Goal: Information Seeking & Learning: Learn about a topic

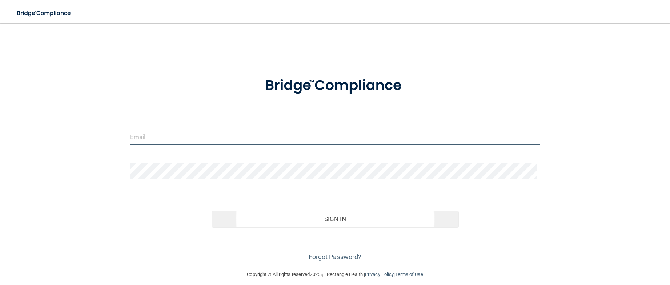
type input "[EMAIL_ADDRESS][DOMAIN_NAME]"
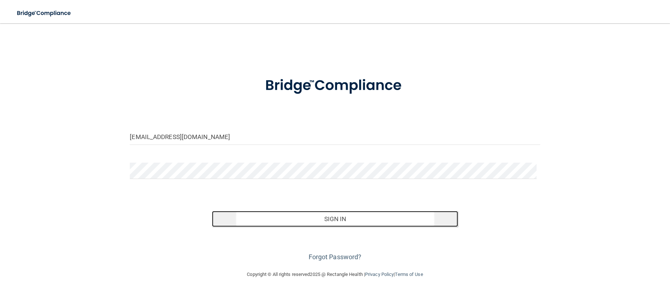
click at [245, 216] on button "Sign In" at bounding box center [335, 219] width 246 height 16
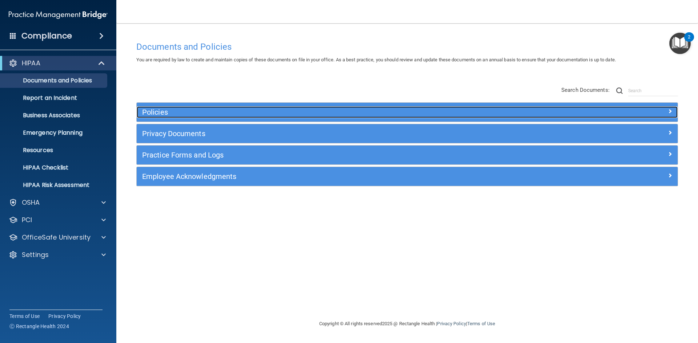
click at [159, 109] on h5 "Policies" at bounding box center [339, 112] width 395 height 8
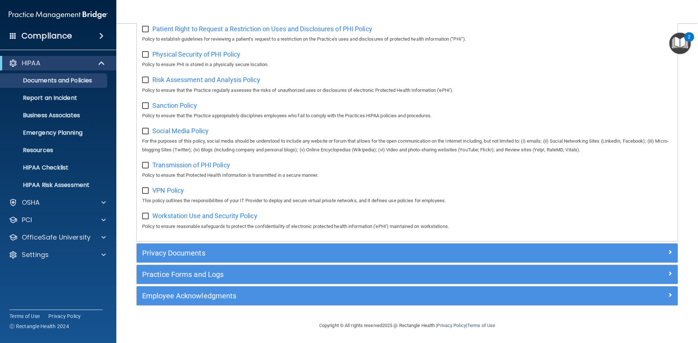
scroll to position [474, 0]
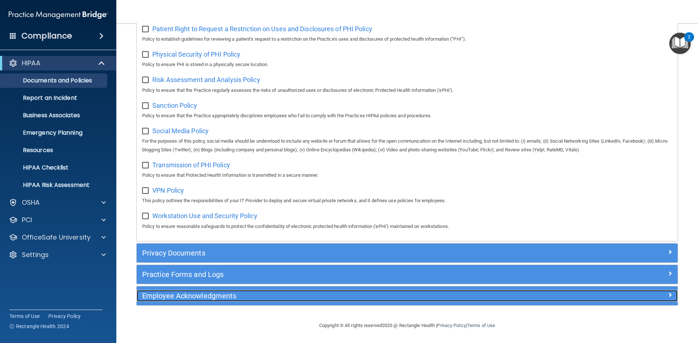
click at [197, 273] on h5 "Employee Acknowledgments" at bounding box center [339, 296] width 395 height 8
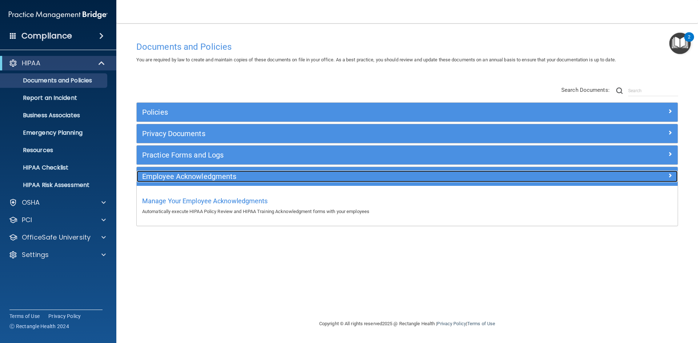
scroll to position [0, 0]
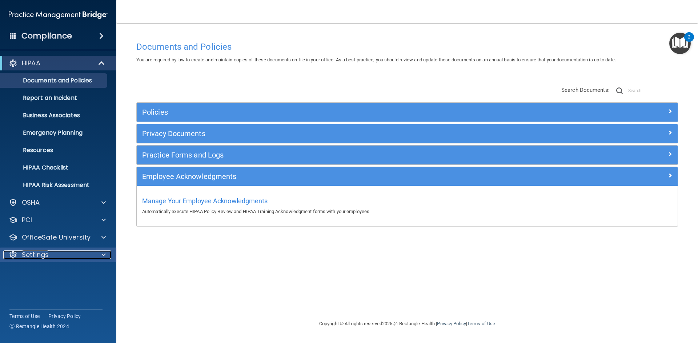
click at [61, 256] on div "Settings" at bounding box center [48, 255] width 90 height 9
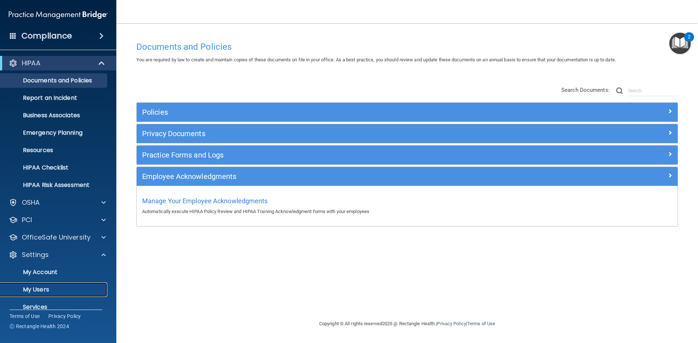
click at [44, 273] on p "My Users" at bounding box center [54, 289] width 99 height 7
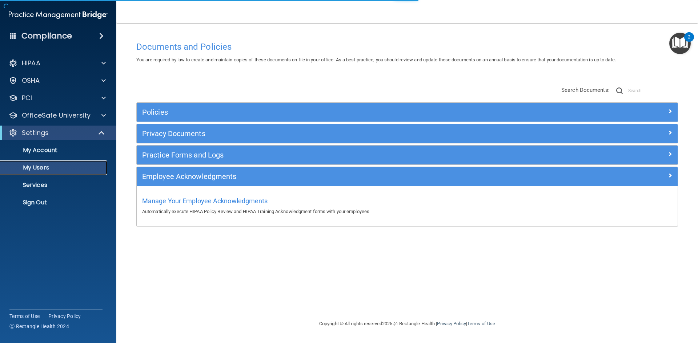
select select "20"
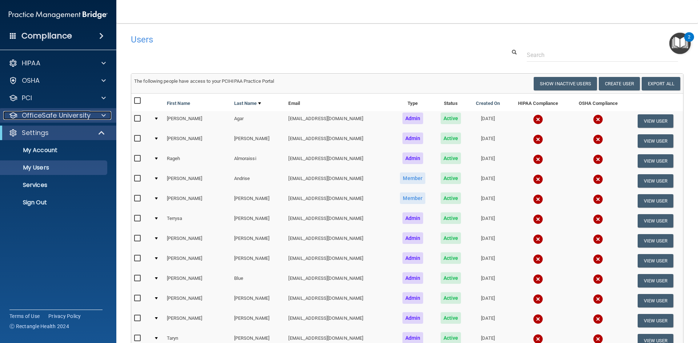
click at [104, 116] on span at bounding box center [103, 115] width 4 height 9
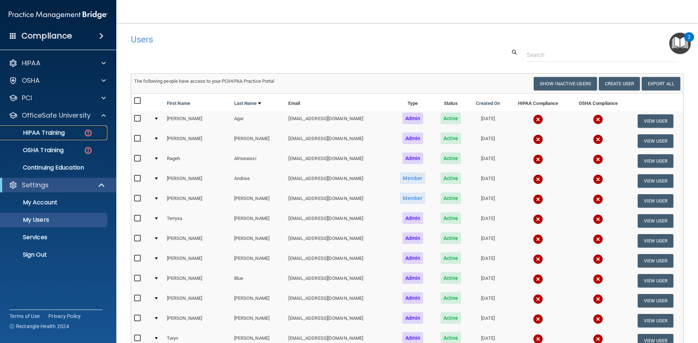
click at [64, 133] on p "HIPAA Training" at bounding box center [35, 132] width 60 height 7
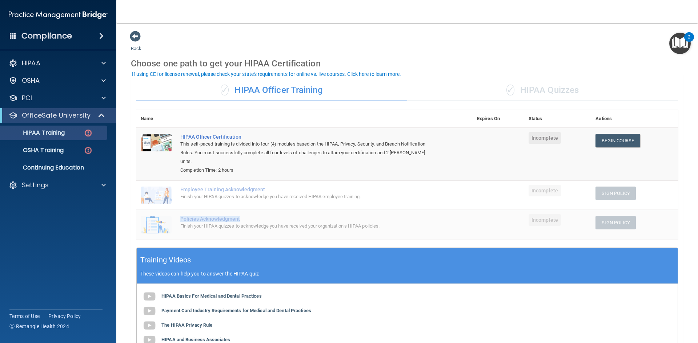
drag, startPoint x: 246, startPoint y: 209, endPoint x: 178, endPoint y: 208, distance: 67.2
click at [178, 210] on td "Policies Acknowledgment Finish your HIPAA quizzes to acknowledge you have recei…" at bounding box center [324, 224] width 297 height 29
drag, startPoint x: 274, startPoint y: 178, endPoint x: 177, endPoint y: 180, distance: 97.1
click at [177, 181] on td "Employee Training Acknowledgment Finish your HIPAA quizzes to acknowledge you h…" at bounding box center [324, 195] width 297 height 29
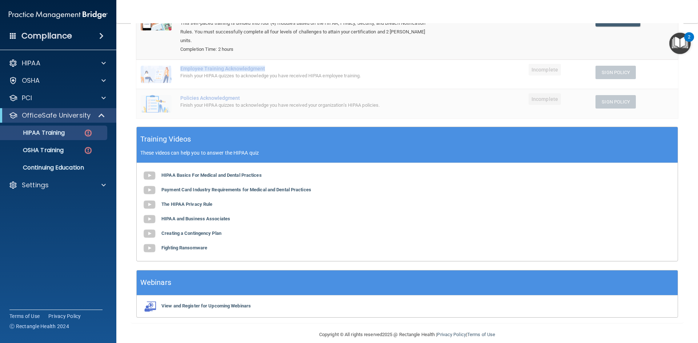
scroll to position [122, 0]
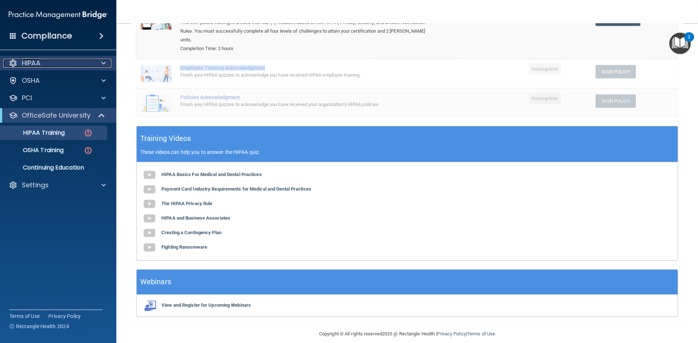
click at [85, 65] on div "HIPAA" at bounding box center [48, 63] width 90 height 9
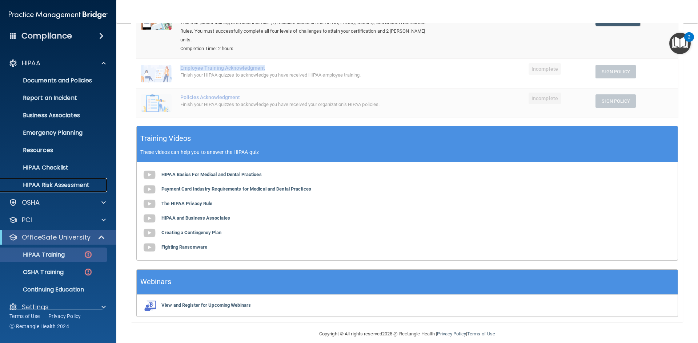
click at [77, 186] on p "HIPAA Risk Assessment" at bounding box center [54, 185] width 99 height 7
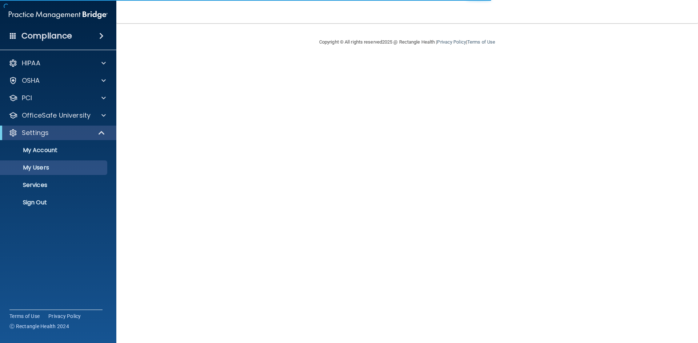
select select "20"
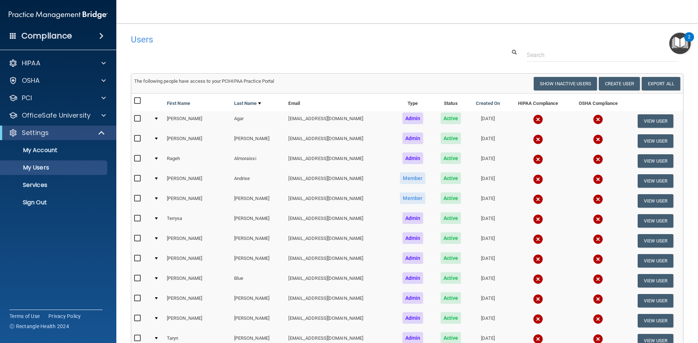
click at [9, 36] on div "Compliance" at bounding box center [58, 36] width 116 height 16
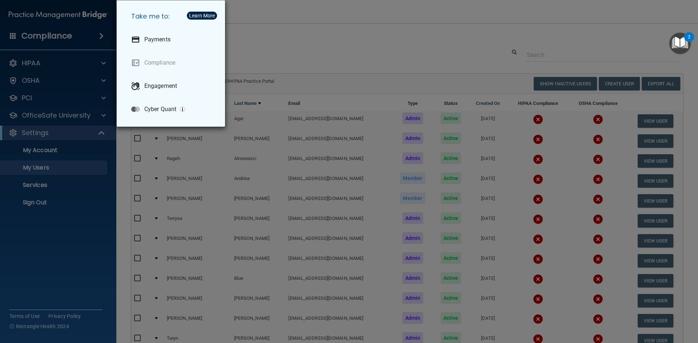
click at [310, 179] on div "Take me to: Payments Compliance Engagement Cyber Quant" at bounding box center [349, 171] width 698 height 343
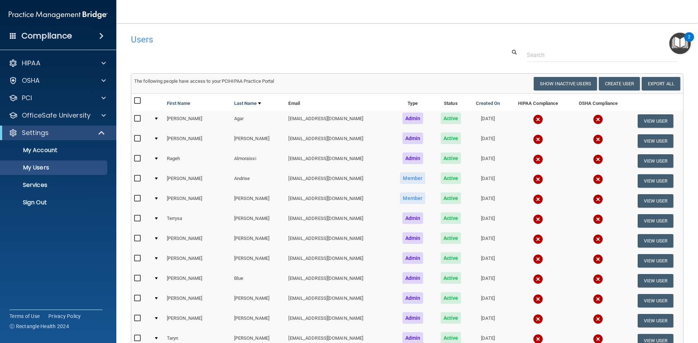
click at [304, 9] on nav "Toggle navigation Mohamet Diop mdiop@rectanglehealth.com Manage My Enterprise R…" at bounding box center [407, 11] width 582 height 23
click at [69, 36] on h4 "Compliance" at bounding box center [46, 36] width 51 height 10
